Goal: Task Accomplishment & Management: Manage account settings

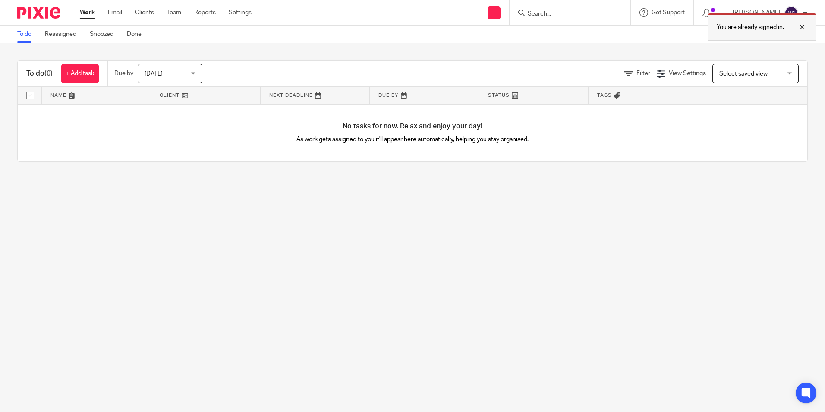
click at [808, 30] on div "You are already signed in." at bounding box center [762, 27] width 109 height 28
click at [578, 2] on div at bounding box center [570, 12] width 121 height 25
click at [572, 15] on input "Search" at bounding box center [566, 14] width 78 height 8
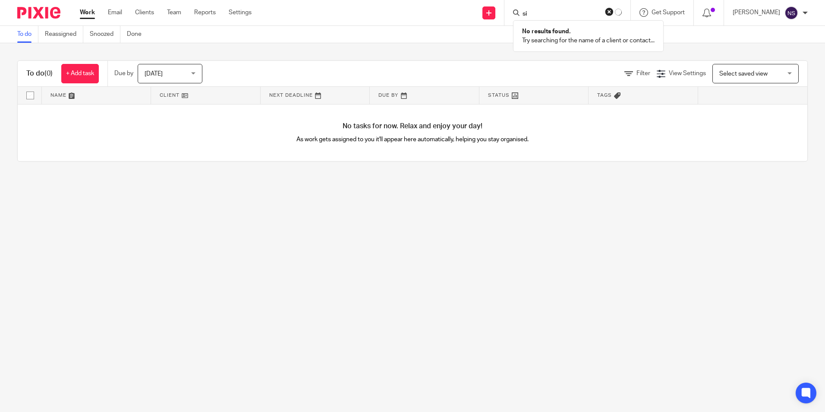
type input "s"
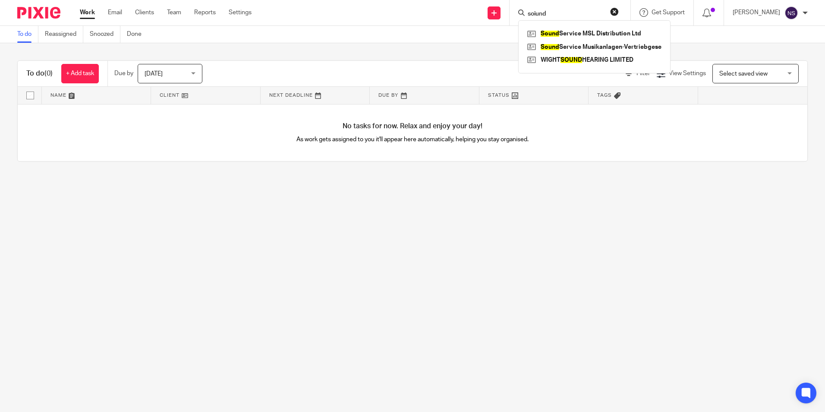
type input "soiund"
click at [614, 45] on link at bounding box center [594, 47] width 138 height 13
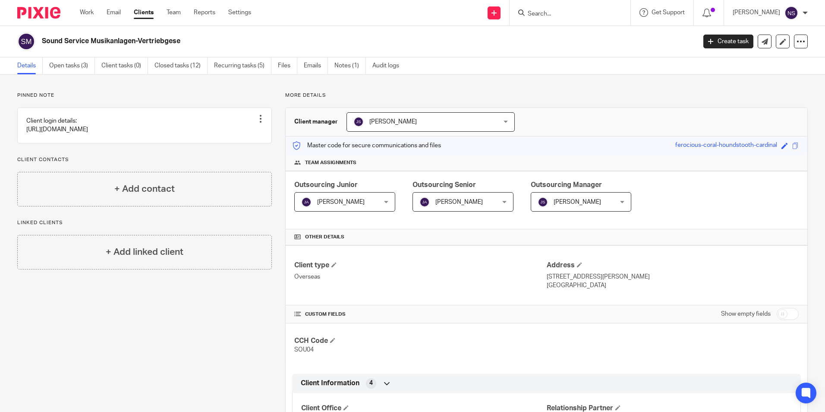
drag, startPoint x: 219, startPoint y: 45, endPoint x: 37, endPoint y: 44, distance: 182.5
click at [37, 44] on div "Sound Service Musikanlagen-Vertriebgese" at bounding box center [353, 41] width 673 height 18
click at [573, 11] on input "Search" at bounding box center [566, 14] width 78 height 8
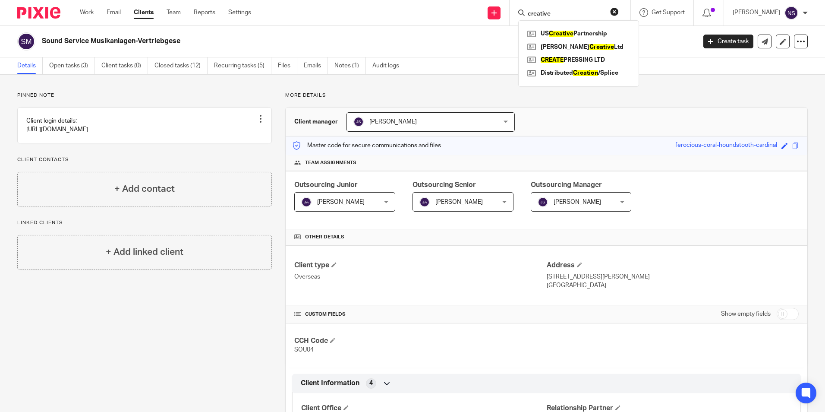
type input "creative"
click at [619, 11] on button "reset" at bounding box center [614, 11] width 9 height 9
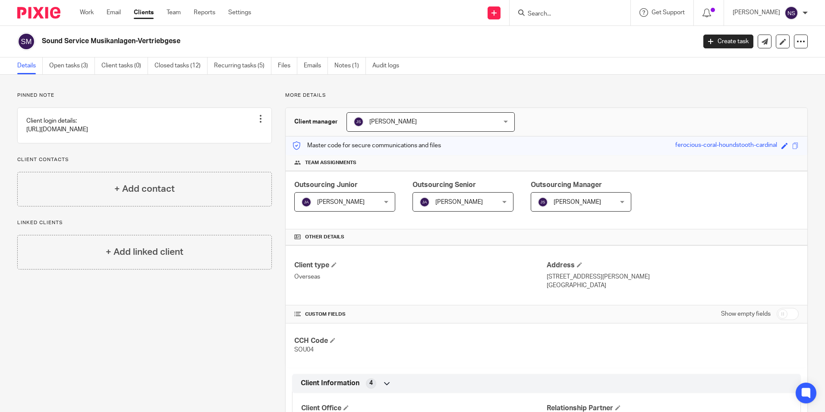
click at [544, 9] on form at bounding box center [573, 12] width 92 height 11
click at [547, 13] on input "Search" at bounding box center [566, 14] width 78 height 8
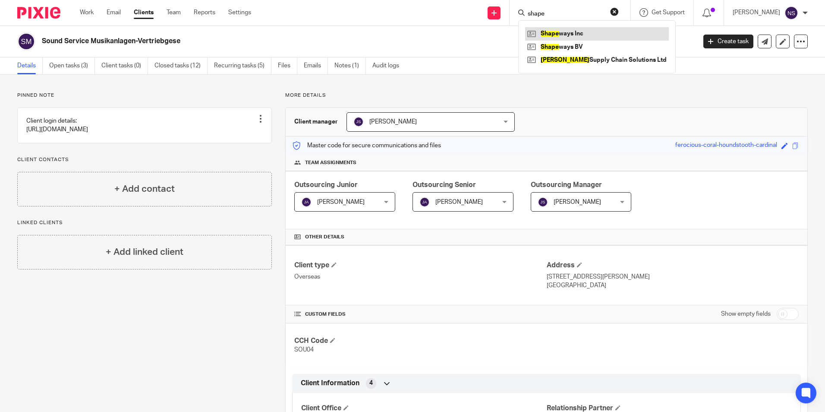
type input "shape"
drag, startPoint x: 573, startPoint y: 31, endPoint x: 525, endPoint y: 9, distance: 52.7
click at [573, 31] on link at bounding box center [597, 33] width 144 height 13
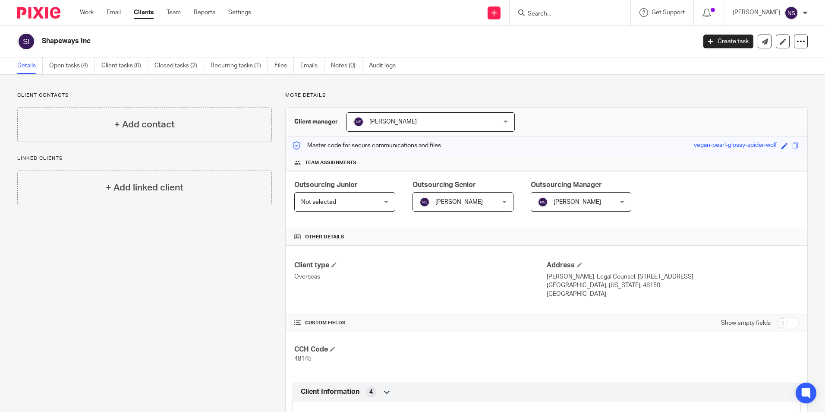
click at [544, 13] on input "Search" at bounding box center [566, 14] width 78 height 8
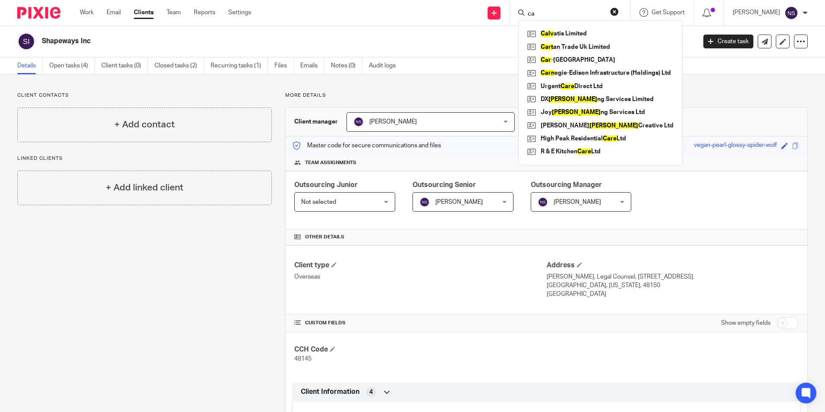
type input "c"
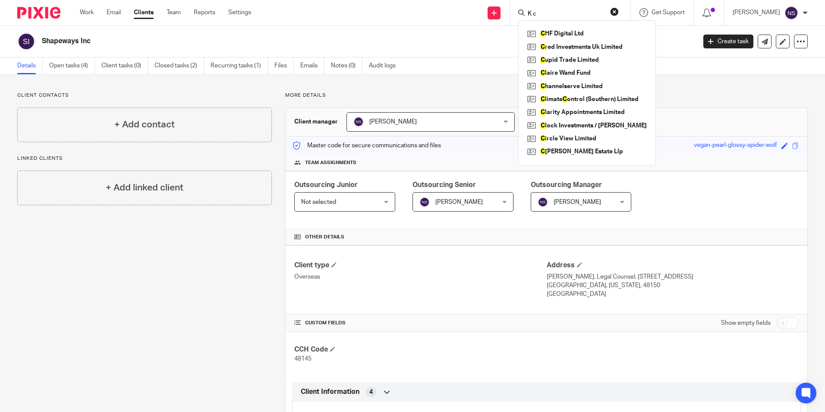
type input "K c"
click at [619, 15] on button "reset" at bounding box center [614, 11] width 9 height 9
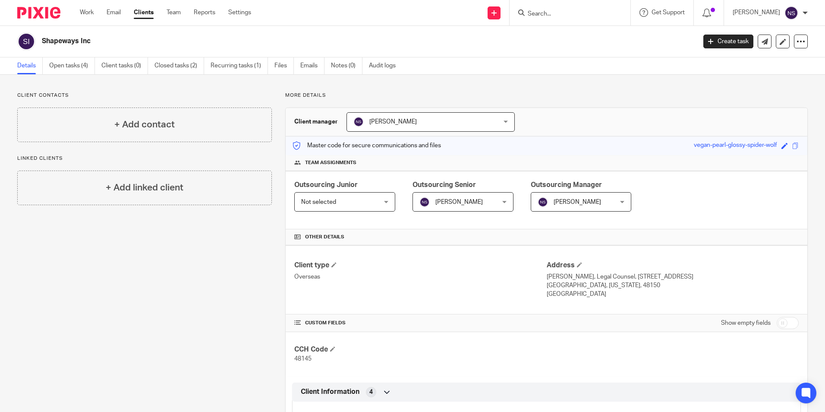
click at [149, 16] on link "Clients" at bounding box center [144, 12] width 20 height 9
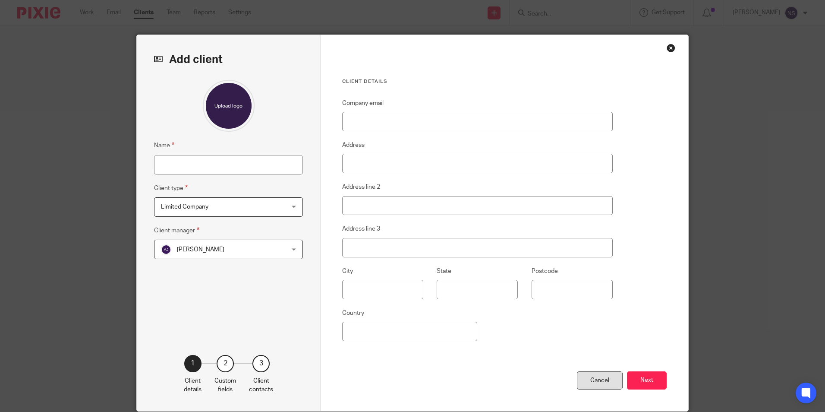
click at [609, 378] on div "Cancel" at bounding box center [600, 380] width 46 height 19
click at [588, 387] on div "Cancel" at bounding box center [600, 380] width 46 height 19
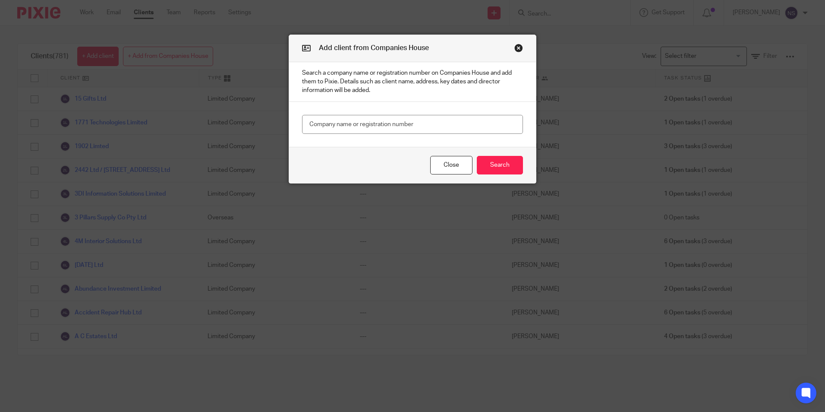
click at [375, 128] on input "text" at bounding box center [412, 124] width 221 height 19
type input "16604781"
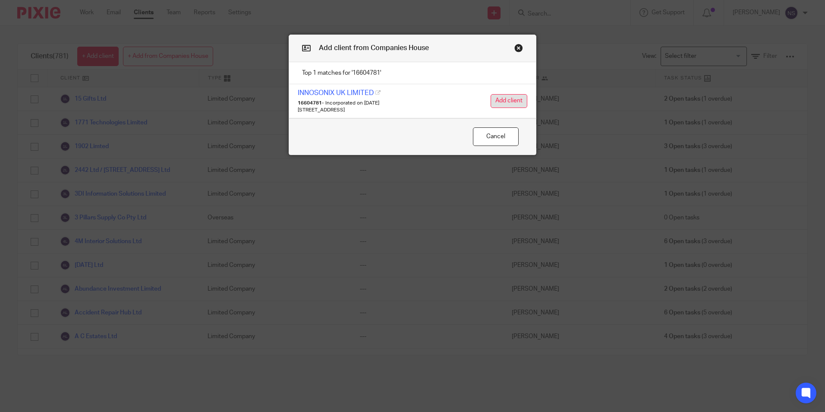
click at [502, 94] on button "Add client" at bounding box center [509, 101] width 37 height 14
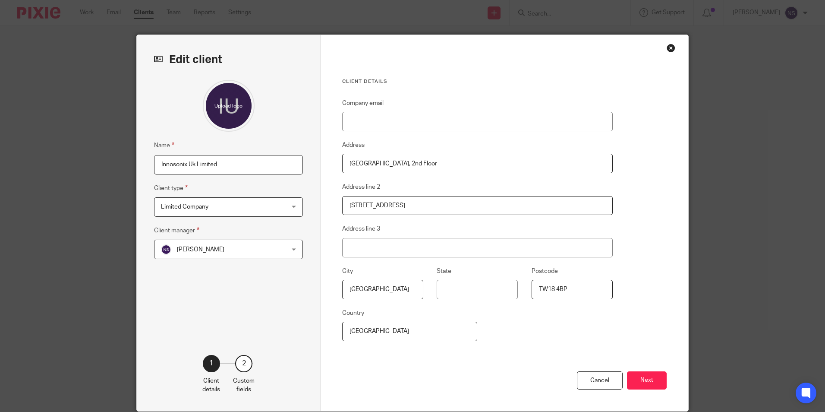
click at [214, 244] on span "[PERSON_NAME]" at bounding box center [217, 249] width 113 height 18
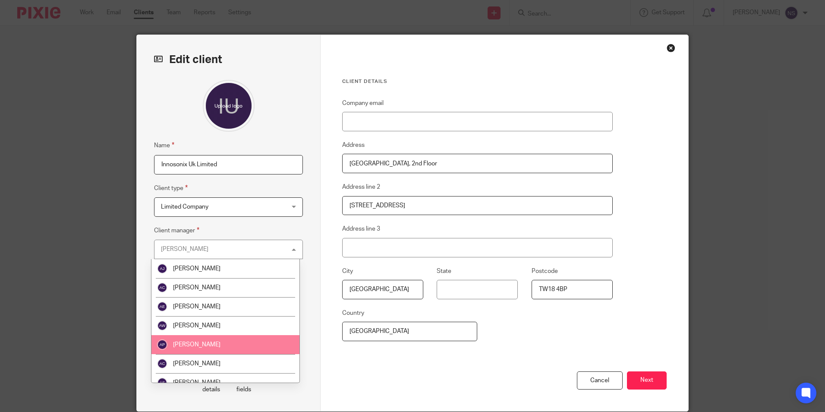
click at [212, 347] on li "Amber Pooley" at bounding box center [225, 344] width 148 height 19
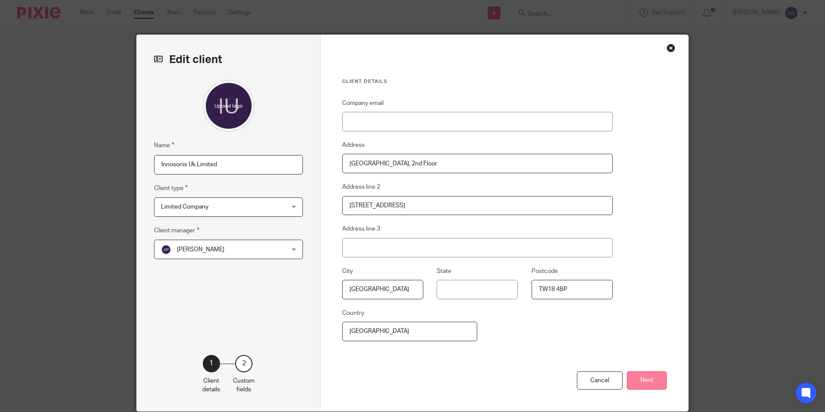
click at [641, 374] on button "Next" at bounding box center [647, 380] width 40 height 19
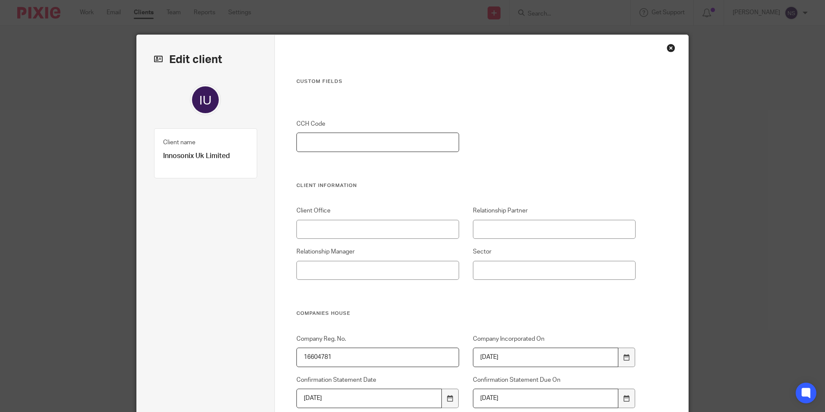
click at [363, 140] on input "CCH Code" at bounding box center [377, 141] width 163 height 19
type input "53816"
click at [332, 220] on input "Client Office" at bounding box center [377, 229] width 163 height 19
type input "Heathrow"
click at [507, 220] on input "Relationship Partner" at bounding box center [554, 229] width 163 height 19
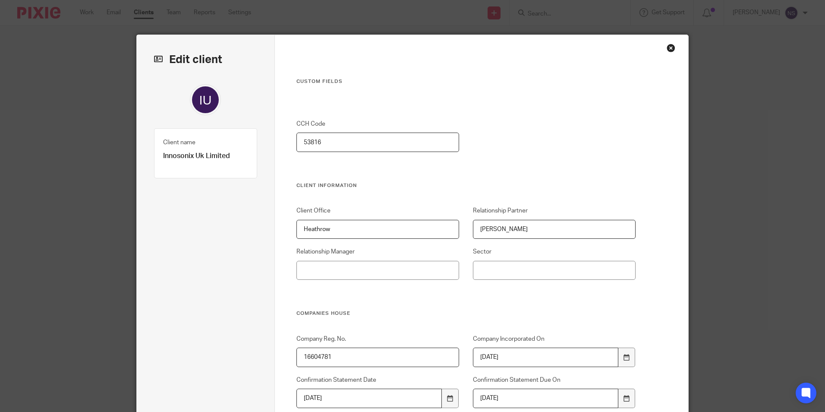
type input "David Jones"
type input "Laura Jennings"
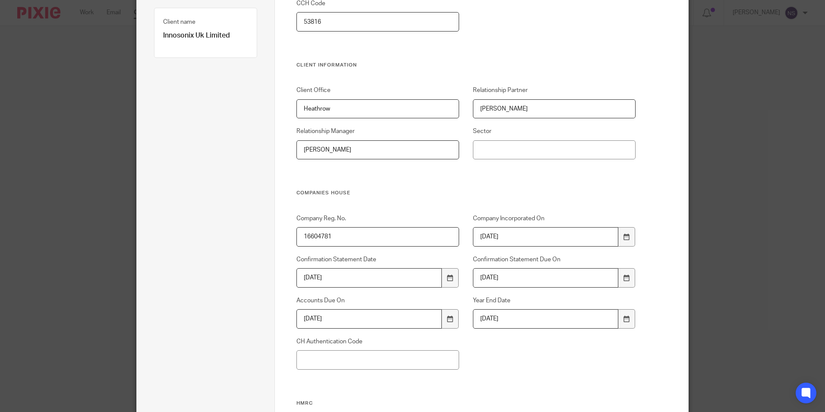
scroll to position [129, 0]
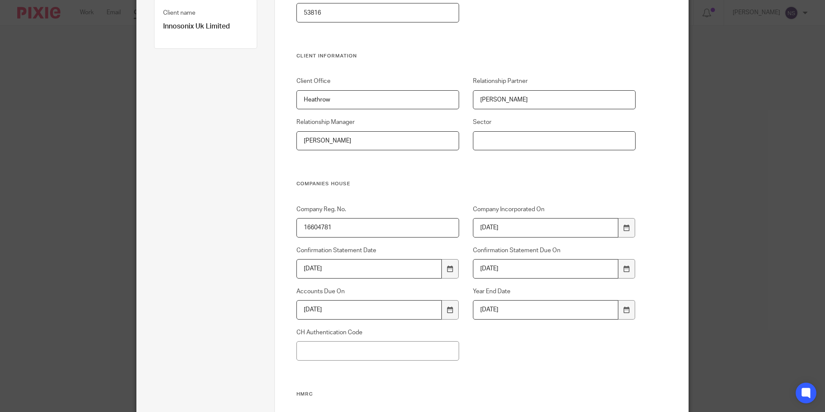
click at [501, 132] on input "Sector" at bounding box center [554, 140] width 163 height 19
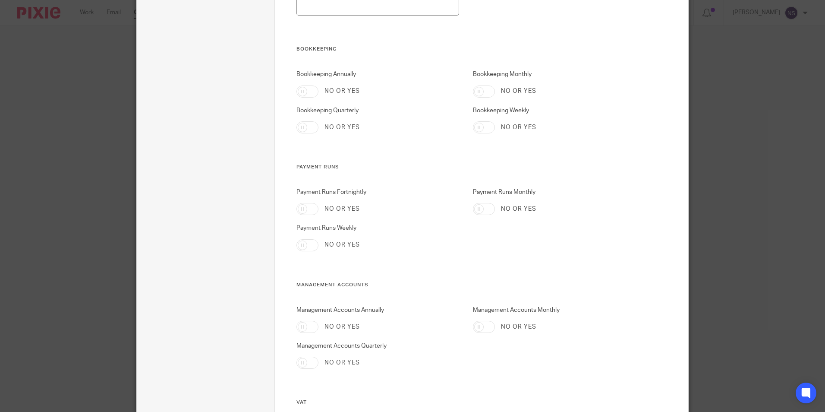
type input "Retail & Wholesale"
click at [481, 88] on input "Bookkeeping Monthly" at bounding box center [484, 91] width 22 height 12
checkbox input "true"
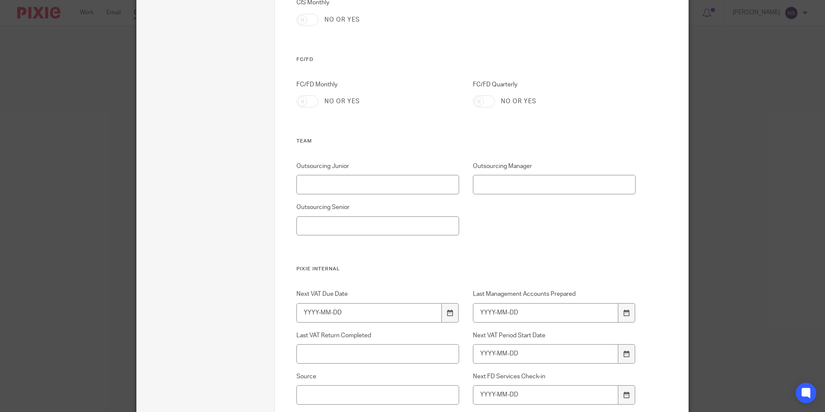
scroll to position [1101, 0]
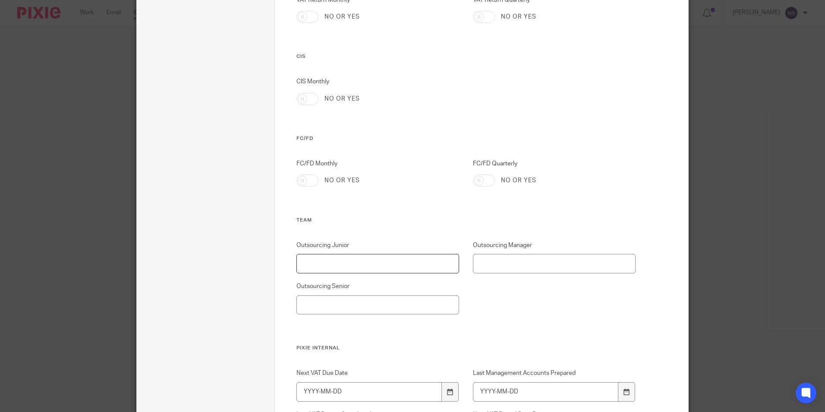
click at [318, 258] on input "Outsourcing Junior" at bounding box center [377, 263] width 163 height 19
type input "[PERSON_NAME]"
click at [513, 259] on input "Outsourcing Manager" at bounding box center [554, 263] width 163 height 19
paste input "[PERSON_NAME]"
type input "[PERSON_NAME]"
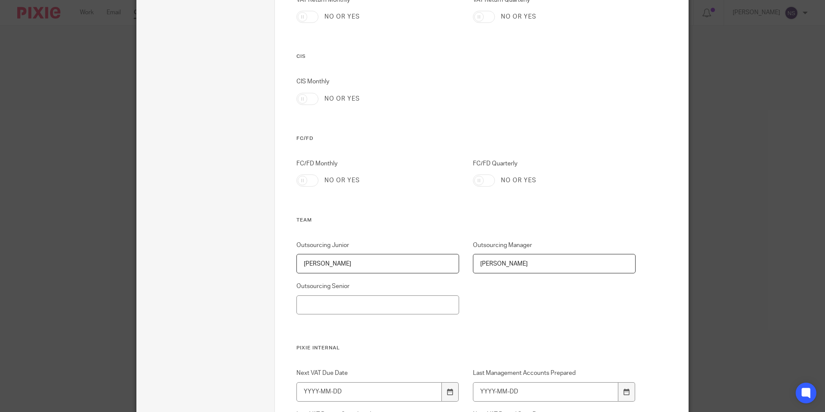
drag, startPoint x: 362, startPoint y: 293, endPoint x: 361, endPoint y: 298, distance: 4.9
click at [362, 293] on div "Outsourcing Senior" at bounding box center [371, 298] width 176 height 32
click at [359, 305] on input "Outsourcing Senior" at bounding box center [377, 304] width 163 height 19
paste input "[PERSON_NAME]"
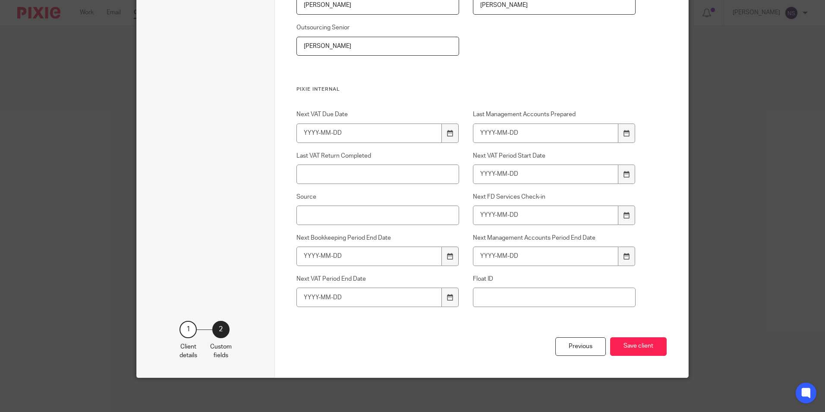
scroll to position [1360, 0]
type input "[PERSON_NAME]"
click at [641, 337] on div "Previous Save client" at bounding box center [481, 357] width 371 height 40
click at [639, 338] on button "Save client" at bounding box center [638, 346] width 57 height 19
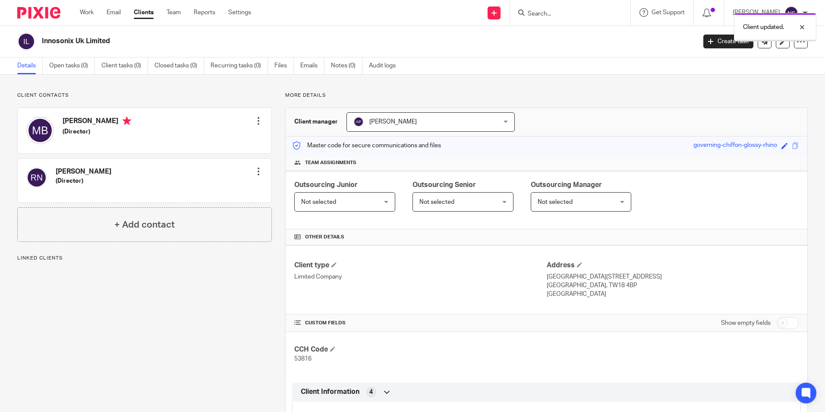
drag, startPoint x: 0, startPoint y: 0, endPoint x: 358, endPoint y: 241, distance: 431.1
click at [380, 201] on div "Not selected Not selected" at bounding box center [344, 201] width 101 height 19
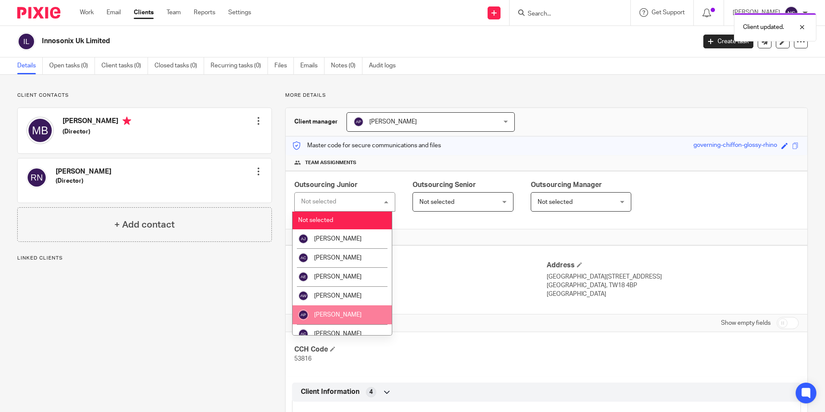
click at [358, 313] on li "[PERSON_NAME]" at bounding box center [342, 314] width 99 height 19
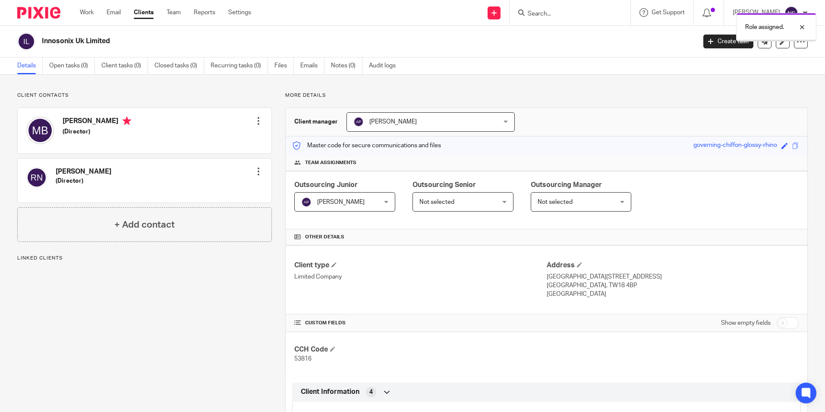
click at [502, 204] on div "Not selected Not selected" at bounding box center [462, 201] width 101 height 19
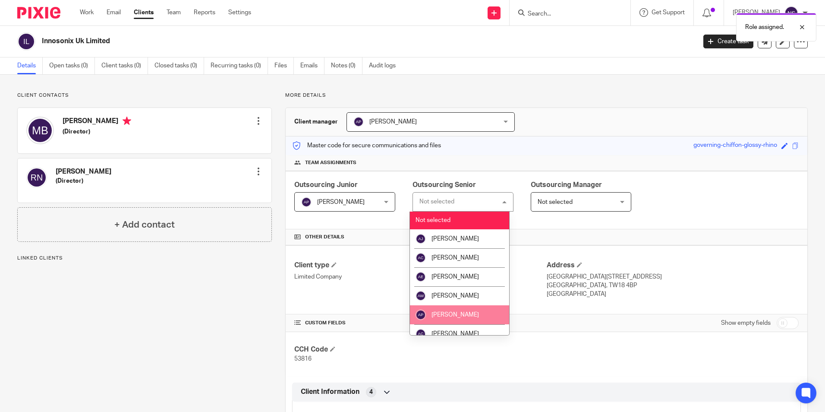
click at [470, 308] on li "[PERSON_NAME]" at bounding box center [459, 314] width 99 height 19
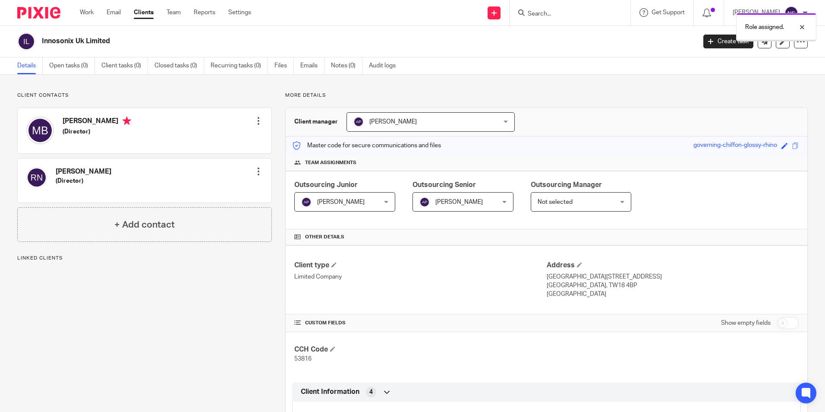
click at [604, 201] on span "Not selected" at bounding box center [575, 201] width 75 height 18
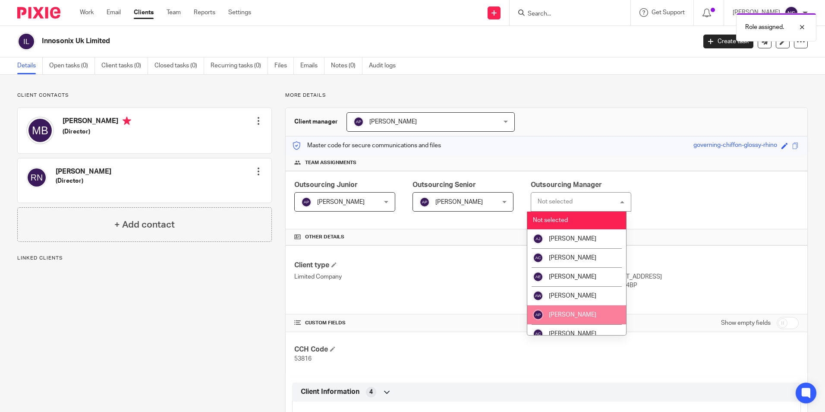
click at [589, 310] on li "[PERSON_NAME]" at bounding box center [576, 314] width 99 height 19
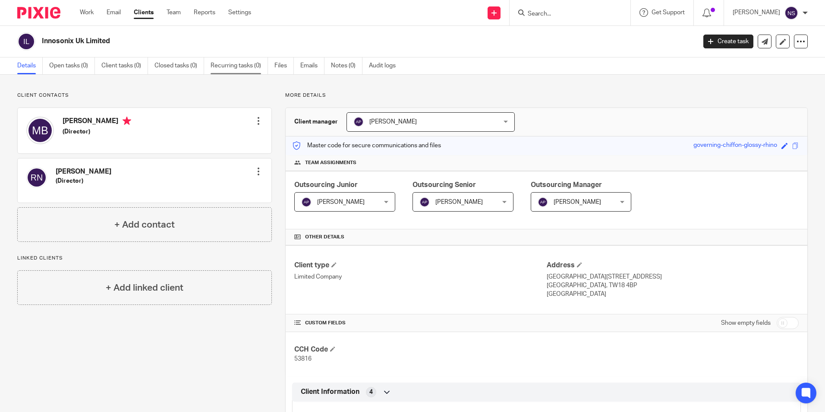
click at [241, 70] on link "Recurring tasks (0)" at bounding box center [239, 65] width 57 height 17
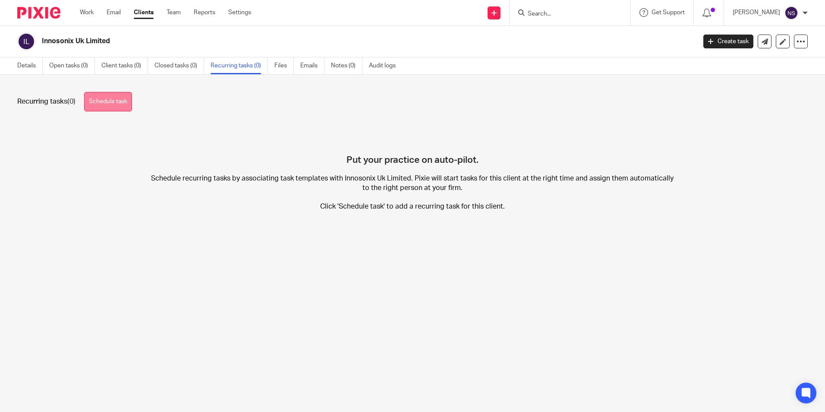
click at [106, 101] on link "Schedule task" at bounding box center [108, 101] width 48 height 19
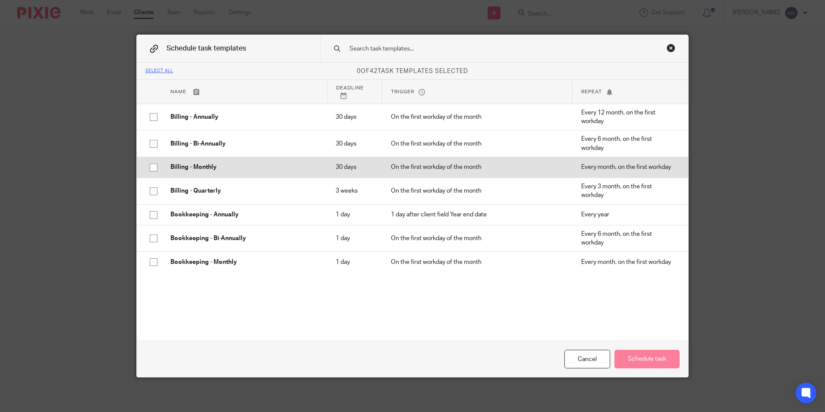
click at [241, 173] on td "Billing - Monthly" at bounding box center [244, 167] width 165 height 21
checkbox input "true"
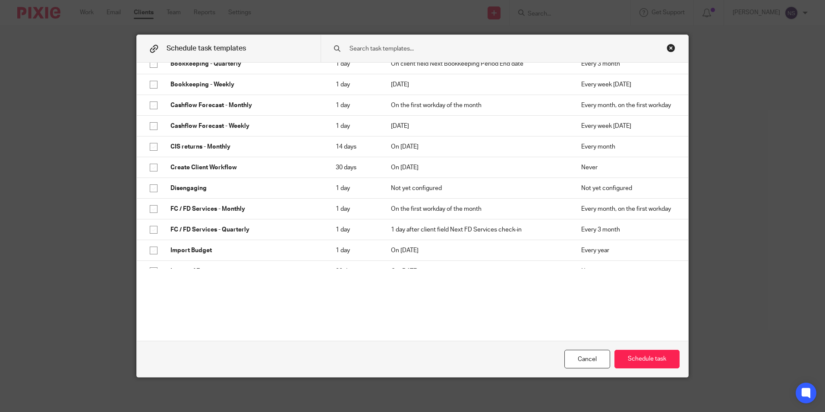
scroll to position [173, 0]
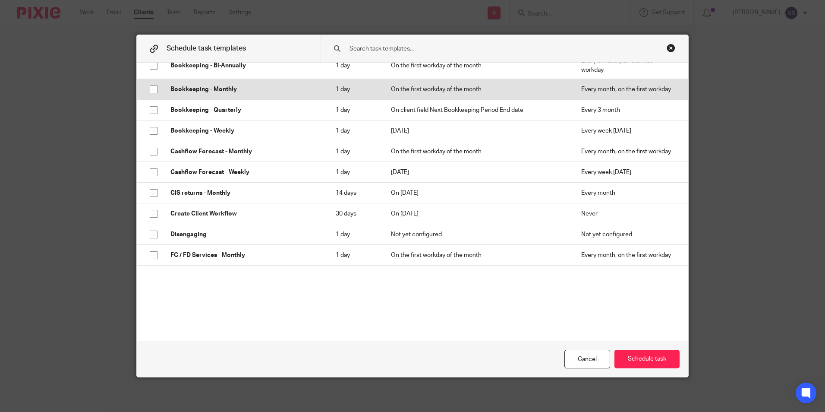
click at [249, 94] on td "Bookkeeping - Monthly" at bounding box center [244, 89] width 165 height 21
checkbox input "true"
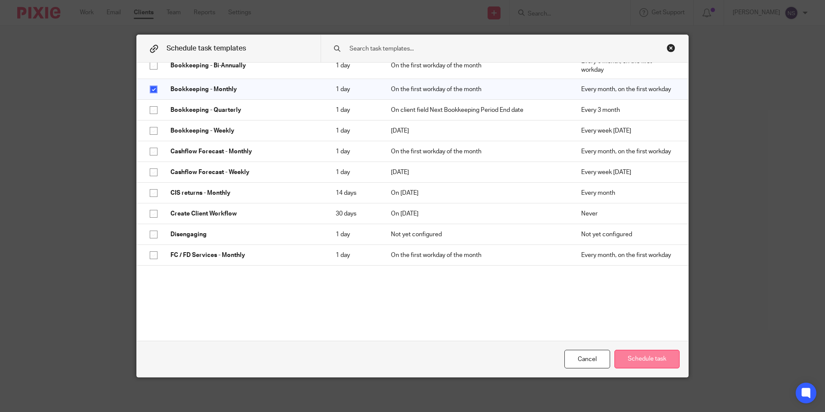
click at [635, 358] on button "Schedule task" at bounding box center [646, 358] width 65 height 19
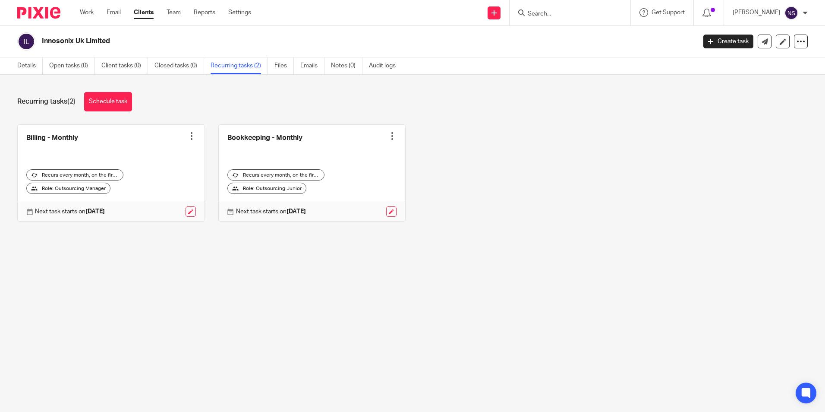
drag, startPoint x: 50, startPoint y: 6, endPoint x: 49, endPoint y: 11, distance: 5.7
click at [49, 8] on div at bounding box center [35, 12] width 71 height 25
click at [249, 110] on div "Recurring tasks (2) Schedule task" at bounding box center [412, 101] width 790 height 19
click at [177, 16] on link "Team" at bounding box center [174, 12] width 14 height 9
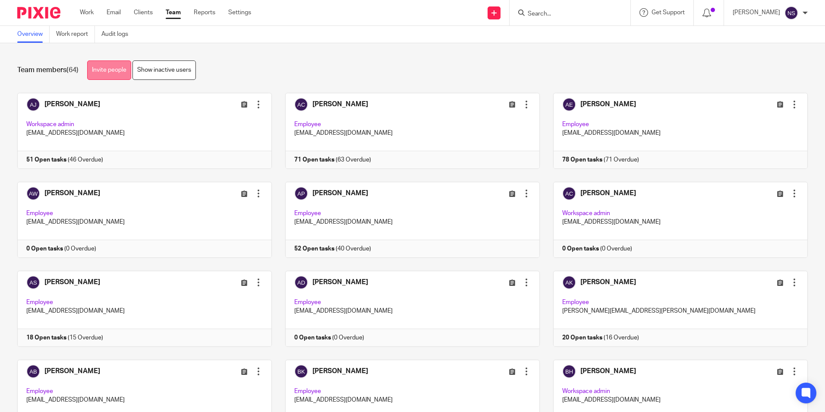
click at [116, 74] on link "Invite people" at bounding box center [109, 69] width 44 height 19
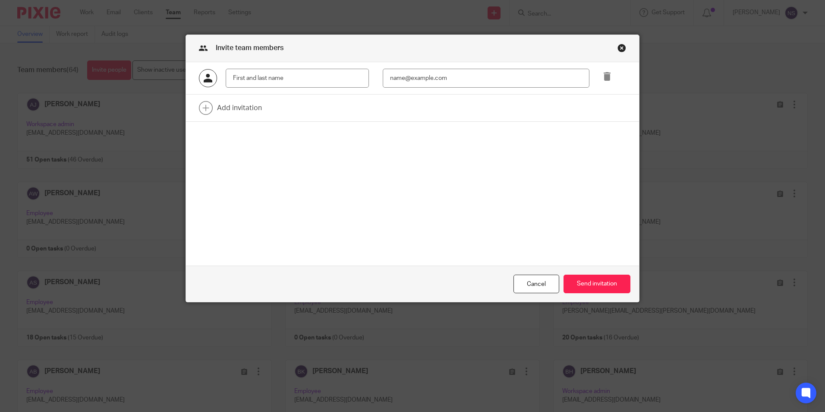
click at [256, 83] on input "text" at bounding box center [297, 78] width 143 height 19
type input "[PERSON_NAME]"
drag, startPoint x: 410, startPoint y: 74, endPoint x: 406, endPoint y: 82, distance: 8.1
click at [410, 74] on input "email" at bounding box center [486, 78] width 207 height 19
paste input "HScuse@menzies.co.uk"
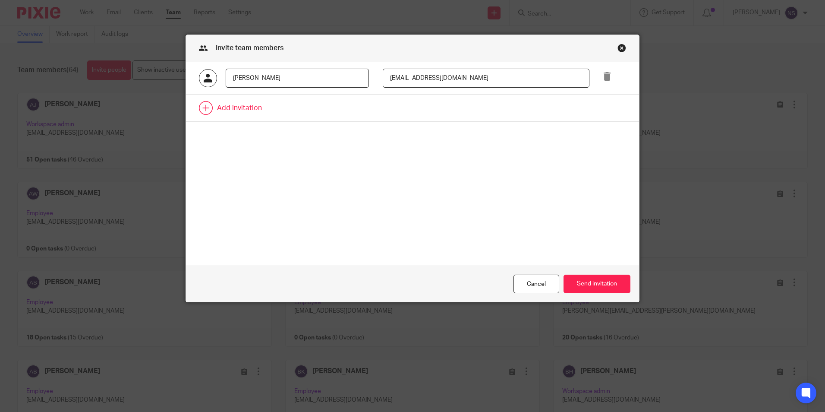
type input "HScuse@menzies.co.uk"
click at [231, 112] on link at bounding box center [412, 107] width 453 height 27
click at [267, 113] on input "text" at bounding box center [297, 110] width 143 height 19
type input "Stephanie Ward"
click at [411, 107] on input "email" at bounding box center [486, 110] width 207 height 19
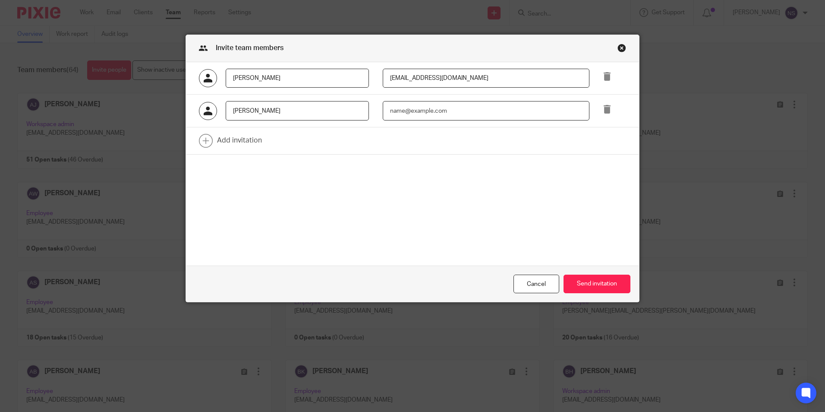
paste input "SWard@menzies.co.uk"
type input "SWard@menzies.co.uk"
click at [580, 287] on button "Send invitation" at bounding box center [596, 283] width 67 height 19
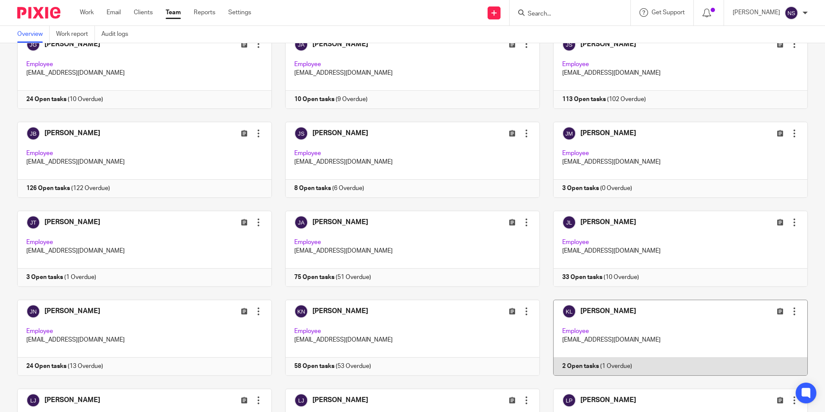
scroll to position [863, 0]
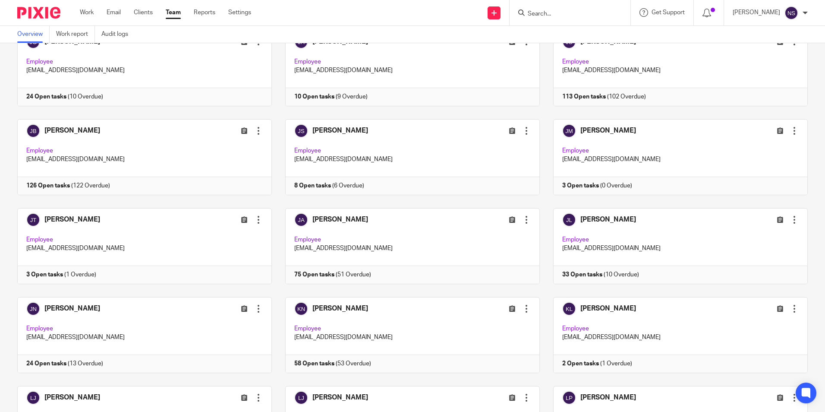
drag, startPoint x: 14, startPoint y: 288, endPoint x: 7, endPoint y: 289, distance: 6.6
click at [7, 289] on div "Aaron Jervis Edit user Transfer Deactivate user Workspace admin ajervis@menzies…" at bounding box center [406, 208] width 804 height 1956
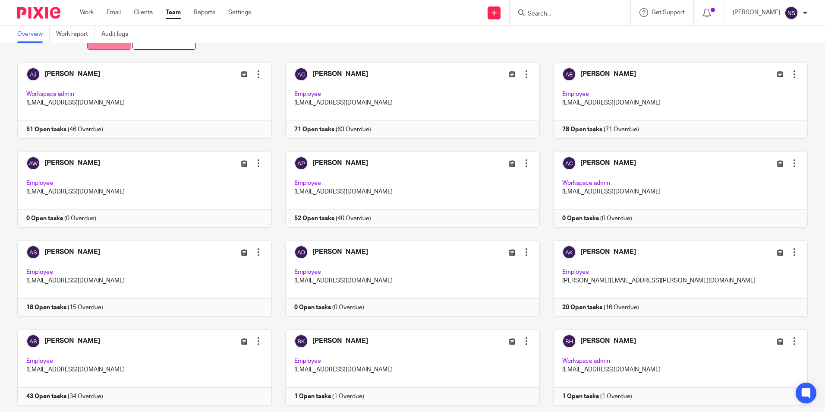
scroll to position [0, 0]
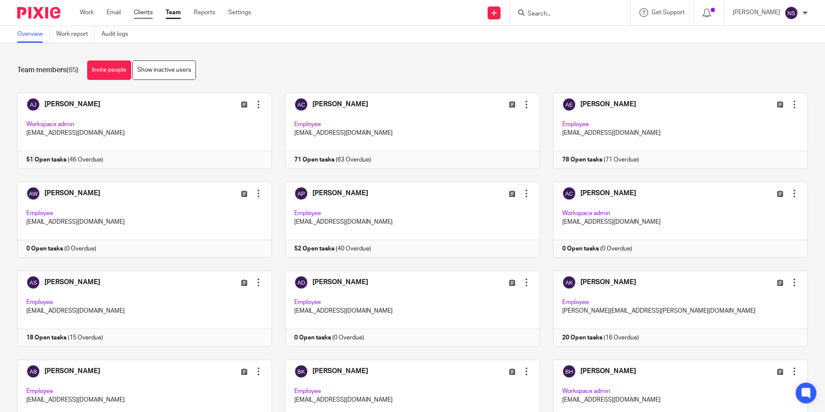
click at [149, 13] on link "Clients" at bounding box center [143, 12] width 19 height 9
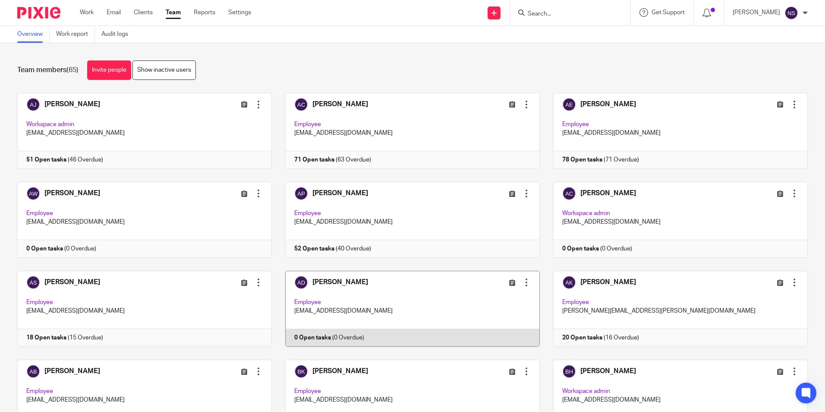
click at [488, 276] on link at bounding box center [406, 309] width 268 height 76
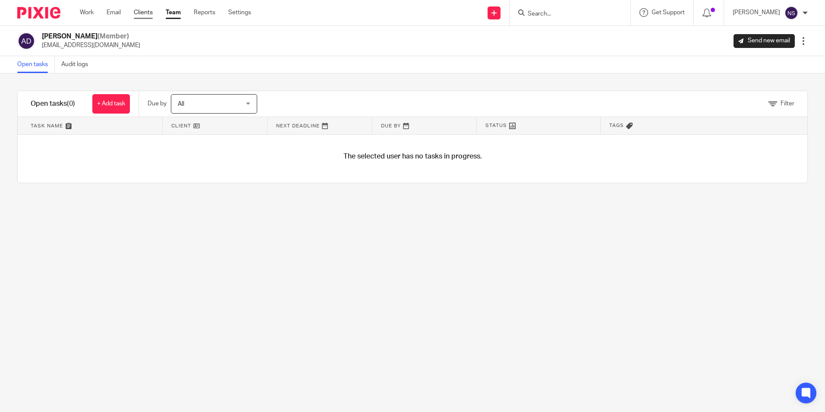
click at [148, 9] on link "Clients" at bounding box center [143, 12] width 19 height 9
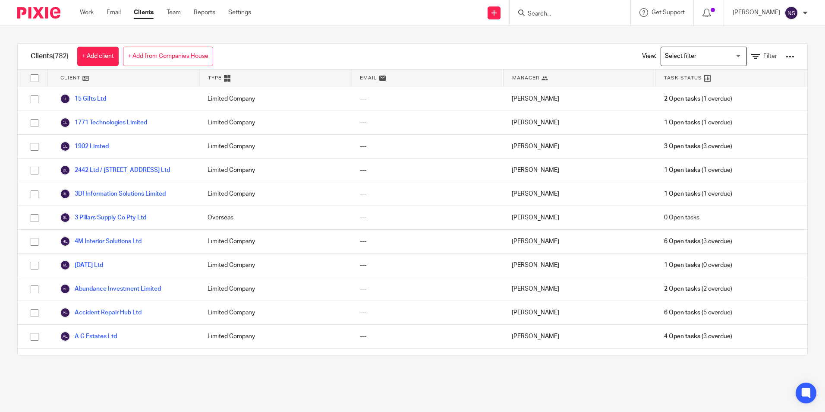
click at [576, 13] on input "Search" at bounding box center [566, 14] width 78 height 8
type input "blower"
click at [585, 31] on link at bounding box center [608, 33] width 166 height 13
